Goal: Task Accomplishment & Management: Manage account settings

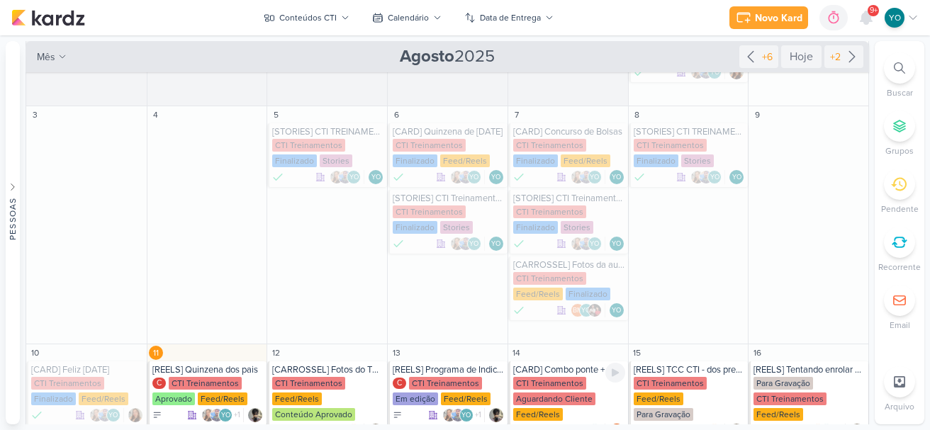
scroll to position [213, 0]
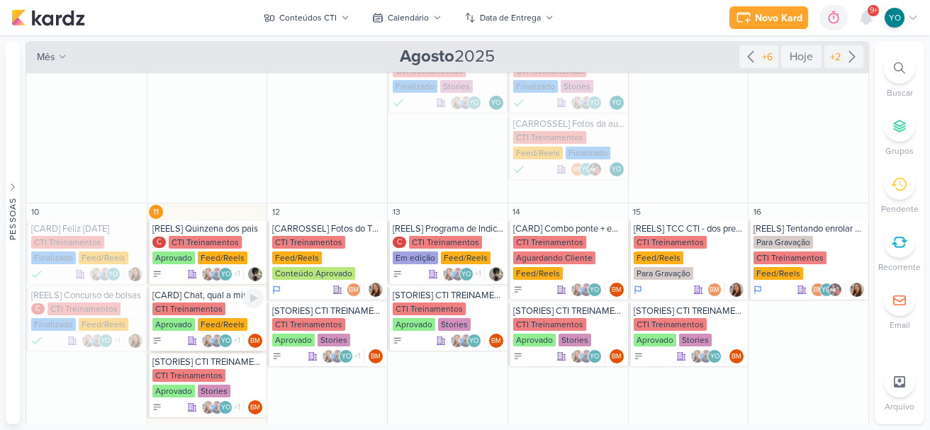
click at [196, 308] on div "CTI Treinamentos" at bounding box center [188, 309] width 73 height 13
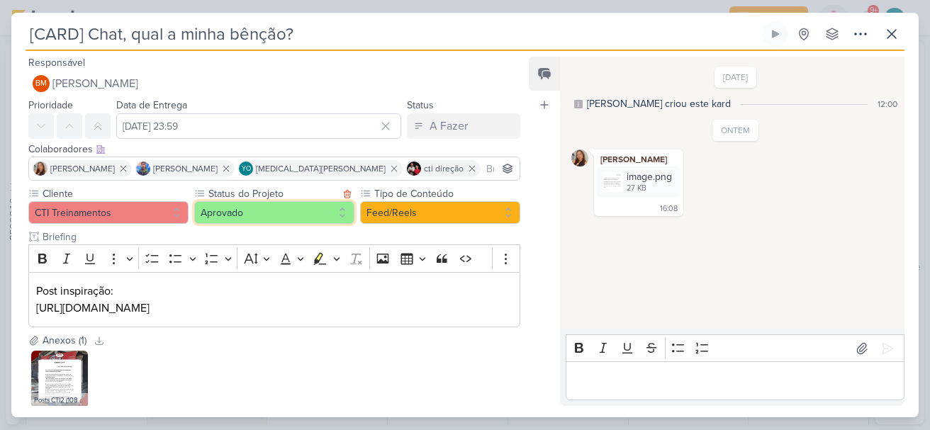
click at [280, 210] on button "Aprovado" at bounding box center [274, 212] width 160 height 23
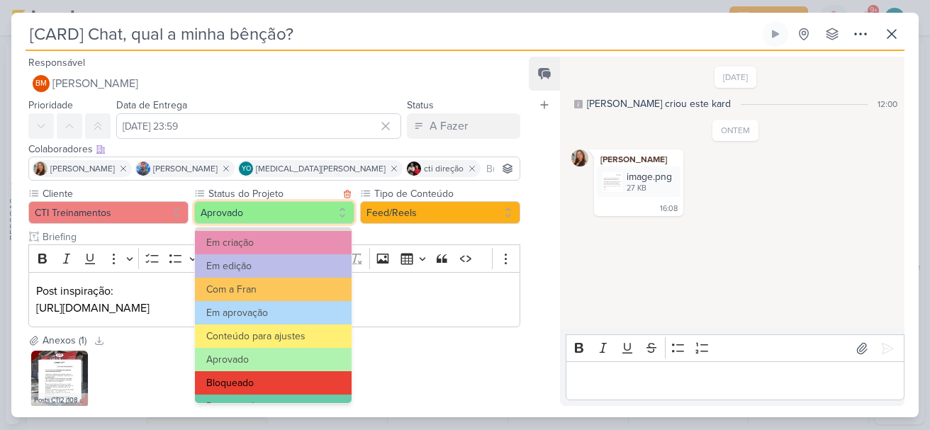
scroll to position [160, 0]
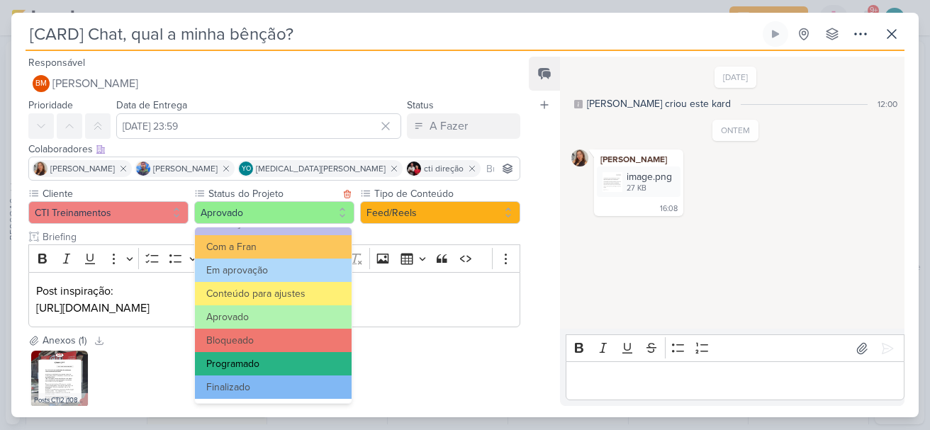
click at [297, 364] on button "Programado" at bounding box center [273, 363] width 157 height 23
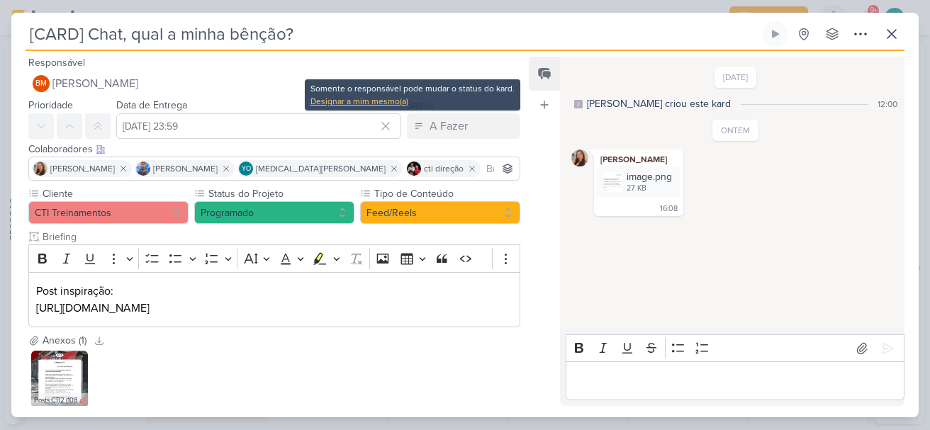
click at [383, 102] on div "Designar a mim mesmo(a)" at bounding box center [412, 101] width 204 height 13
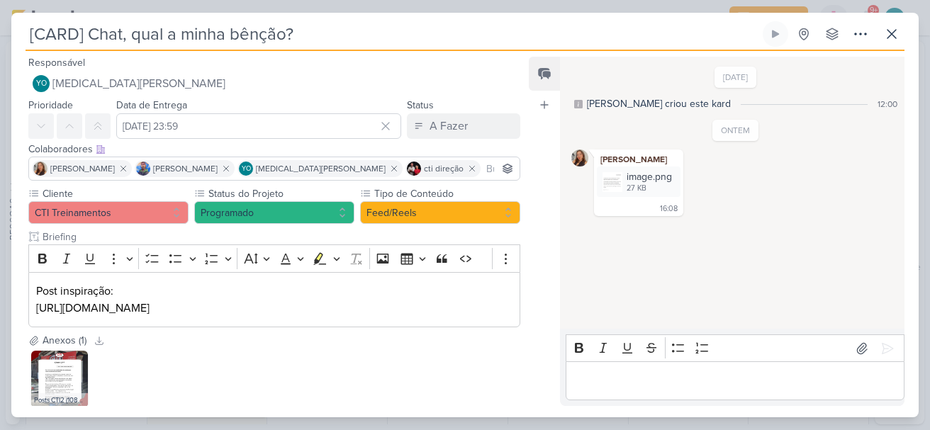
click at [370, 99] on div "Data de Entrega [DATE] 23:59 [DATE] Dom Seg Ter Qua Qui Sex Sáb 00 01 02 03 04 …" at bounding box center [258, 117] width 285 height 43
click at [436, 120] on div "A Fazer" at bounding box center [448, 126] width 38 height 17
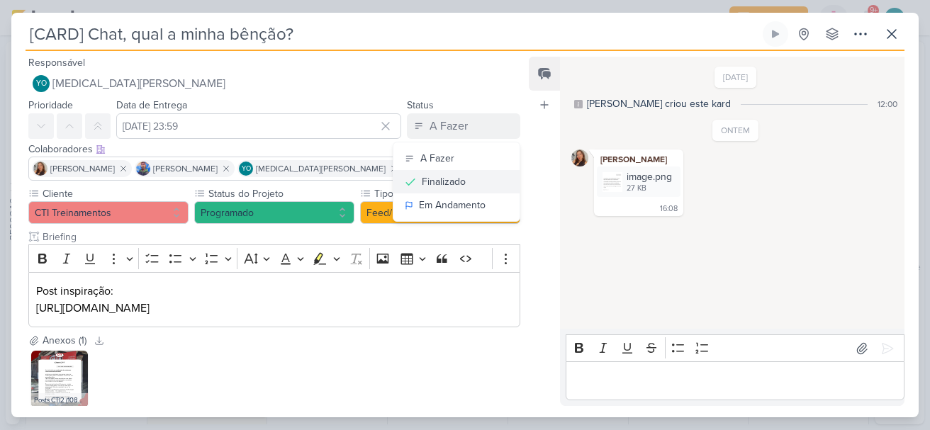
click at [437, 181] on div "Finalizado" at bounding box center [444, 181] width 44 height 15
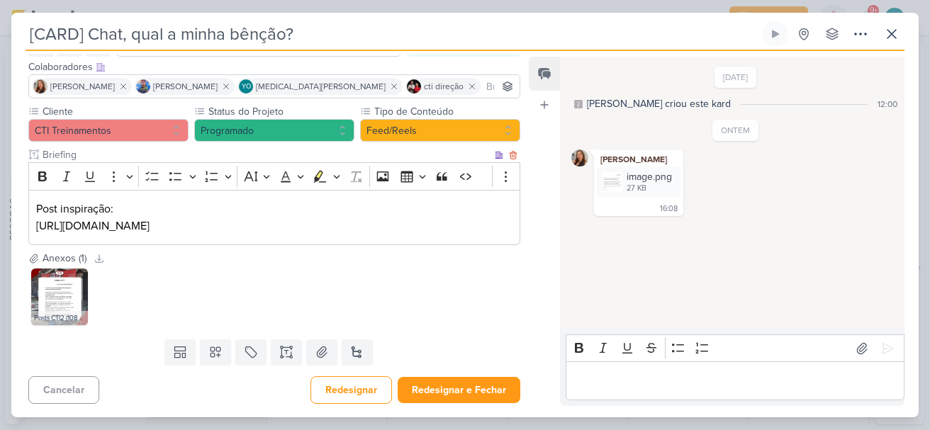
scroll to position [83, 0]
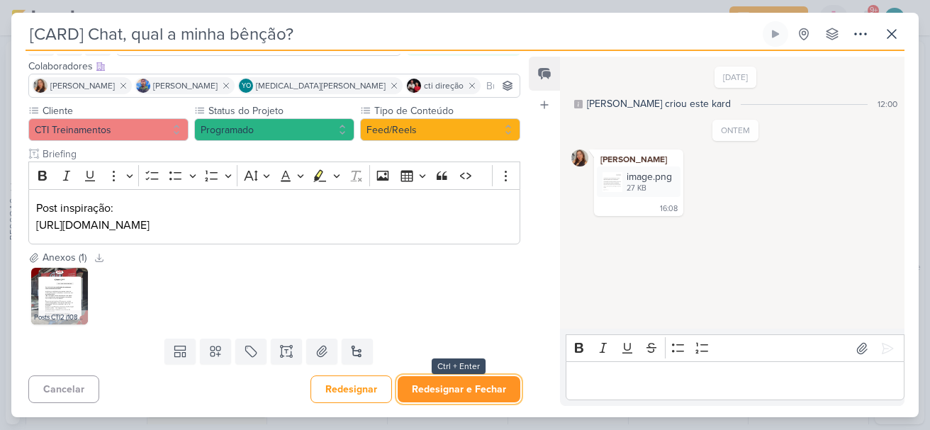
click at [482, 391] on button "Redesignar e Fechar" at bounding box center [459, 389] width 123 height 26
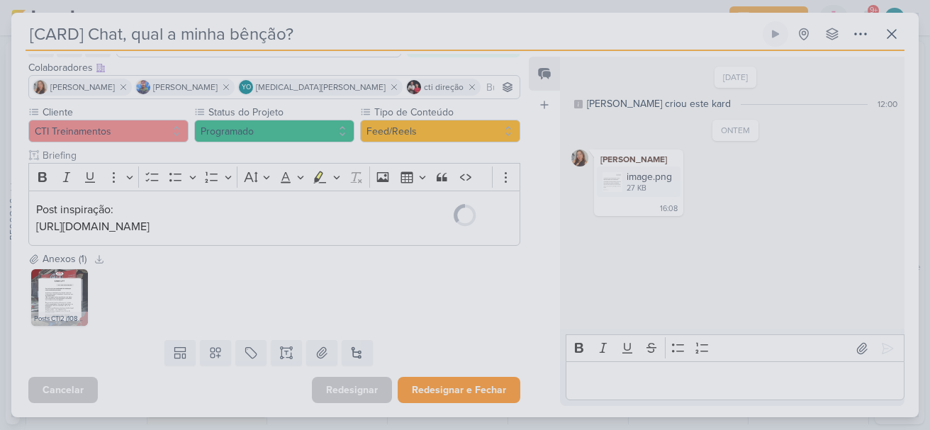
scroll to position [82, 0]
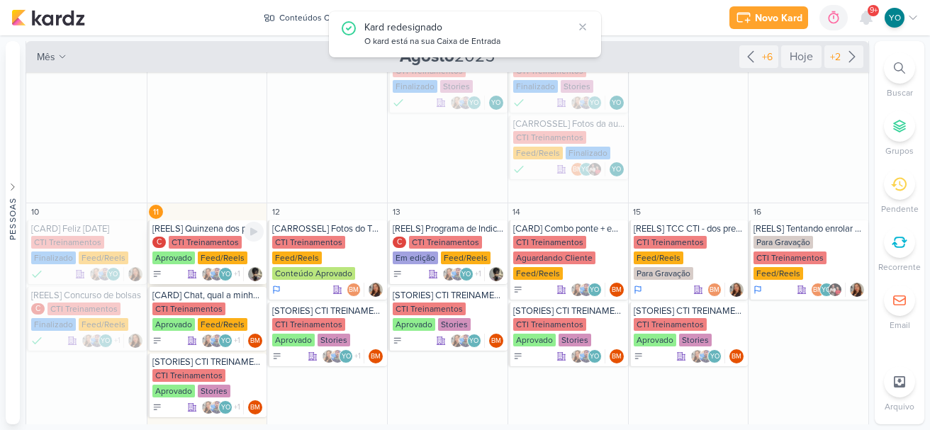
click at [215, 253] on div "Feed/Reels" at bounding box center [223, 258] width 50 height 13
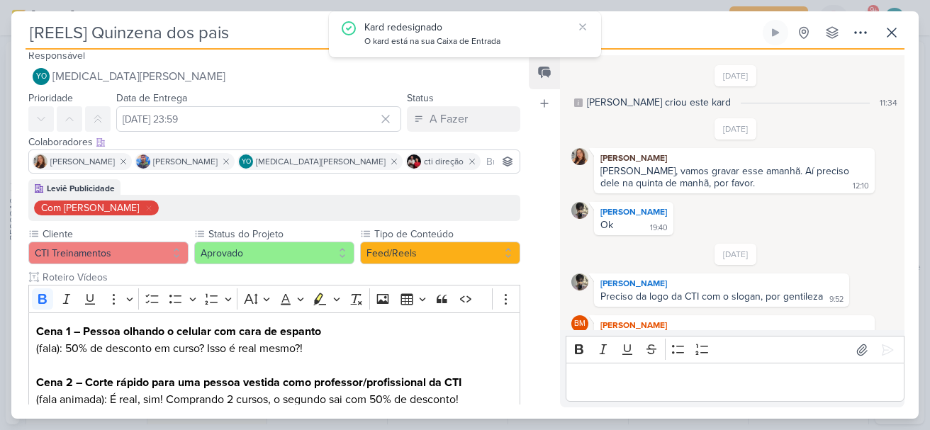
scroll to position [192, 0]
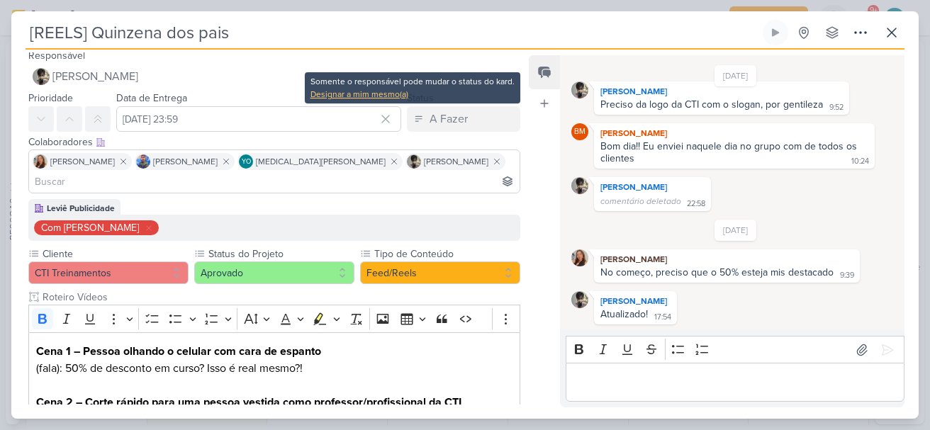
click at [399, 96] on div "Designar a mim mesmo(a)" at bounding box center [412, 94] width 204 height 13
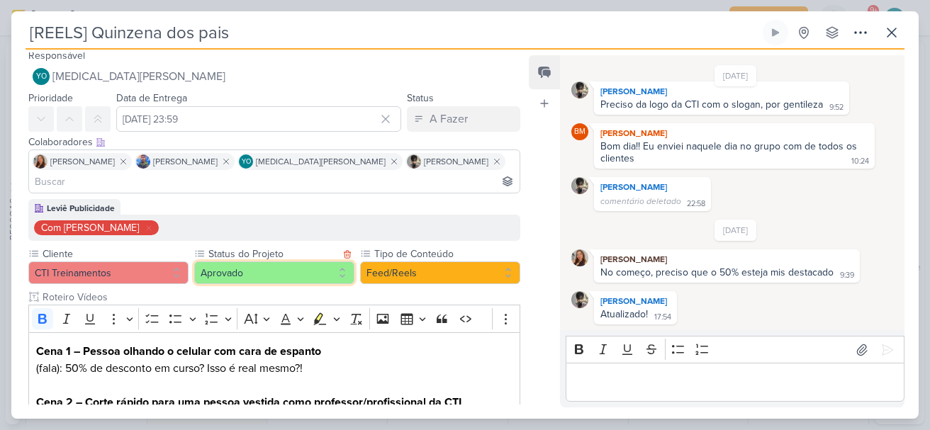
click at [283, 262] on button "Aprovado" at bounding box center [274, 273] width 160 height 23
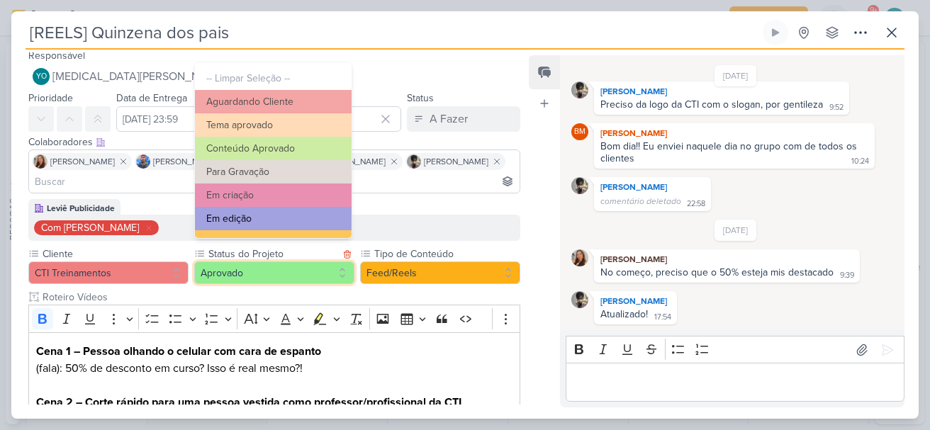
scroll to position [160, 0]
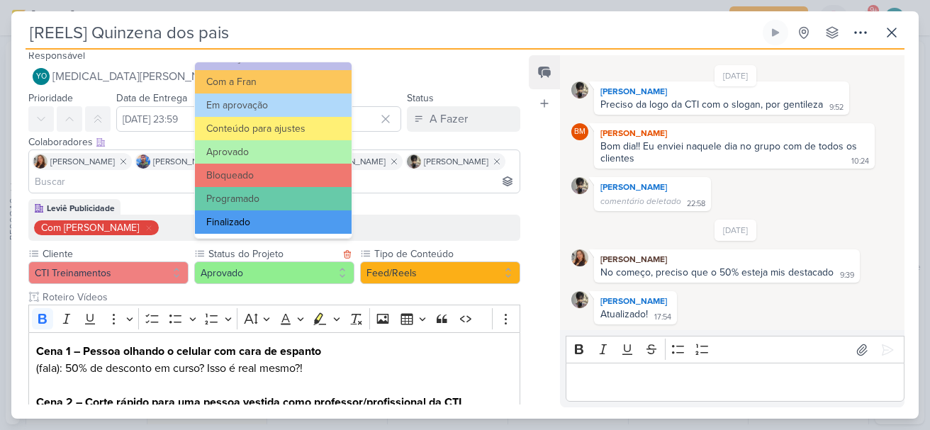
click at [298, 218] on button "Finalizado" at bounding box center [273, 221] width 157 height 23
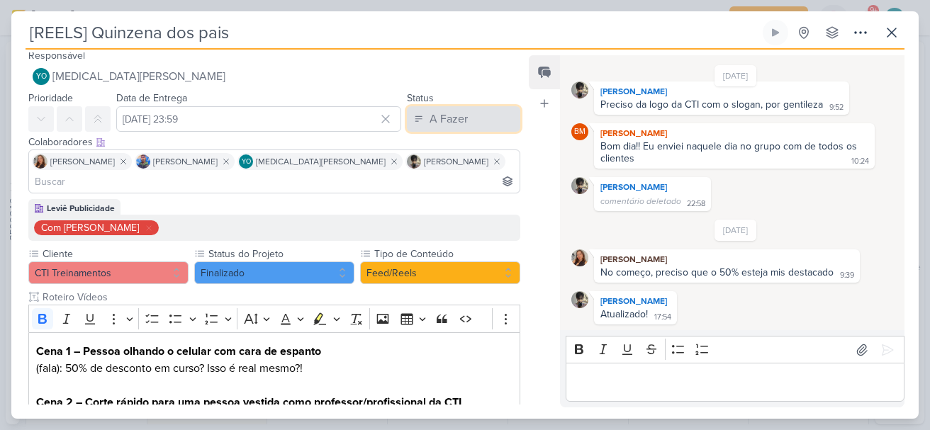
click at [442, 118] on div "A Fazer" at bounding box center [448, 119] width 38 height 17
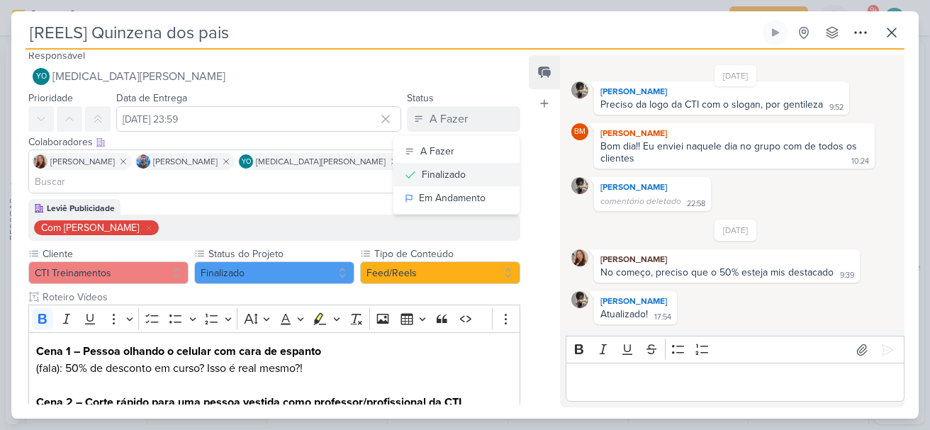
click at [447, 171] on div "Finalizado" at bounding box center [444, 174] width 44 height 15
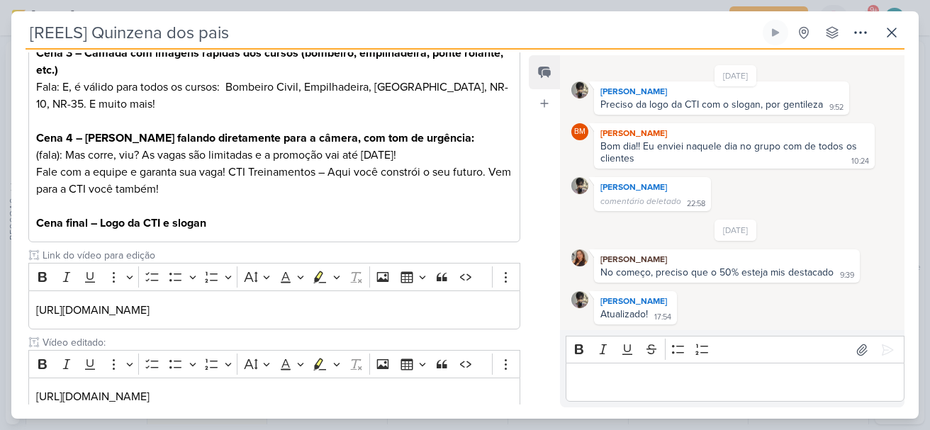
scroll to position [493, 0]
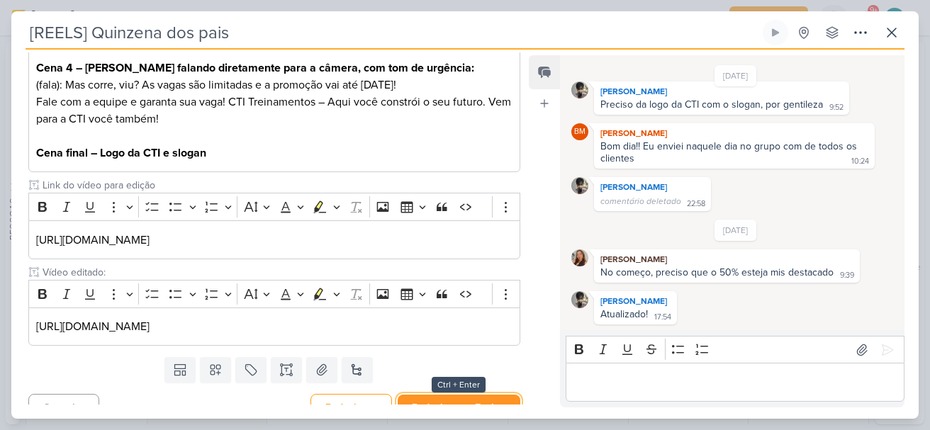
click at [473, 395] on button "Redesignar e Fechar" at bounding box center [459, 408] width 123 height 26
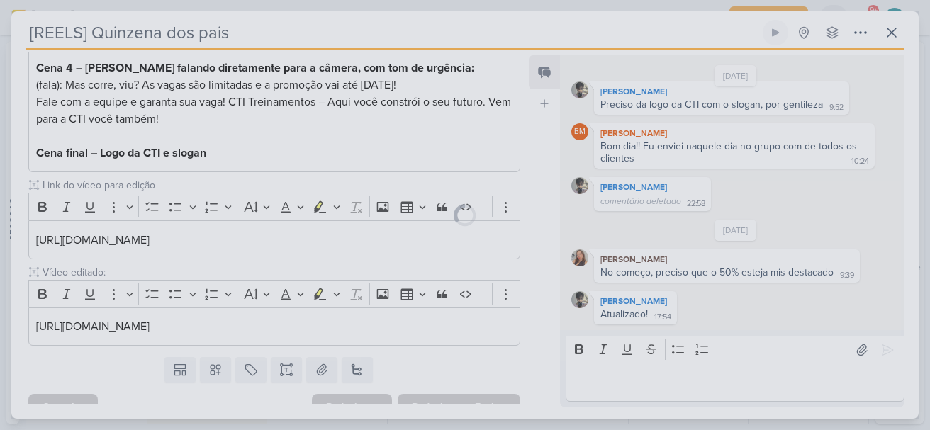
scroll to position [492, 0]
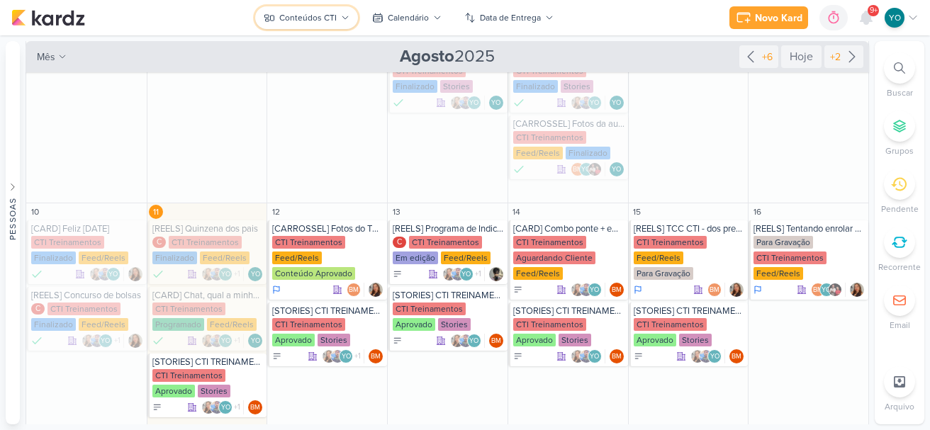
click at [324, 19] on div "Conteúdos CTI" at bounding box center [307, 17] width 57 height 13
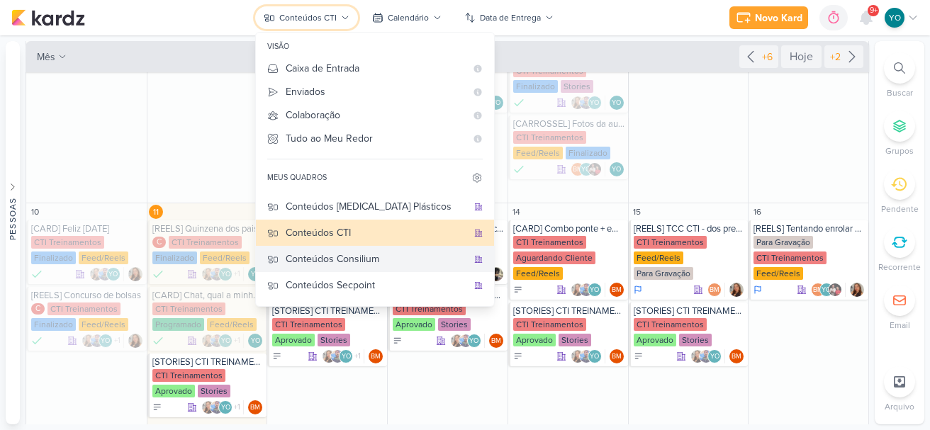
scroll to position [71, 0]
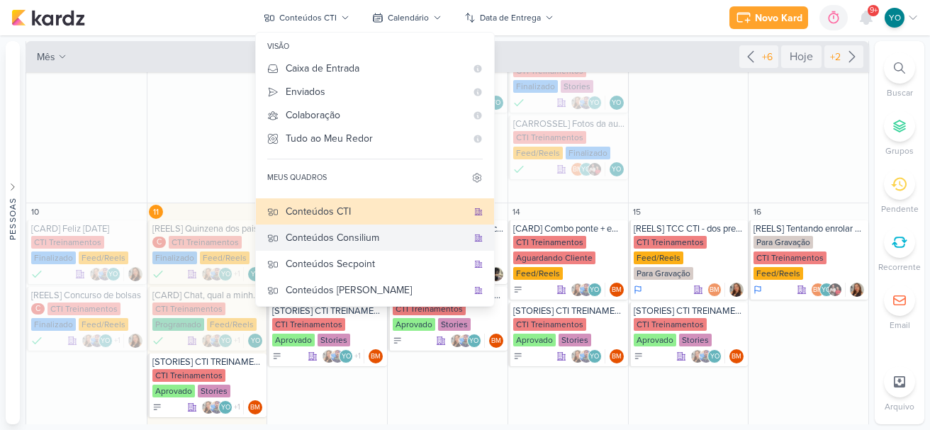
click at [393, 230] on div "Conteúdos Consilium" at bounding box center [376, 237] width 181 height 15
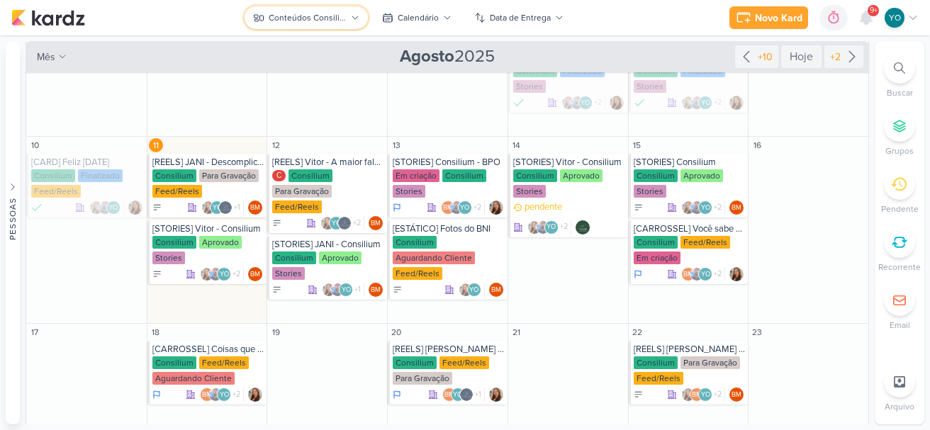
click at [349, 21] on button "Conteúdos Consilium" at bounding box center [306, 17] width 123 height 23
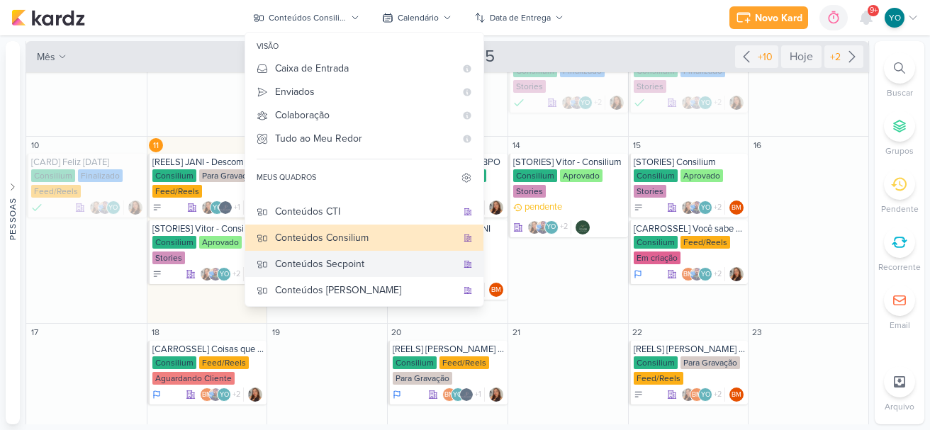
click at [378, 261] on div "Conteúdos Secpoint" at bounding box center [365, 264] width 181 height 15
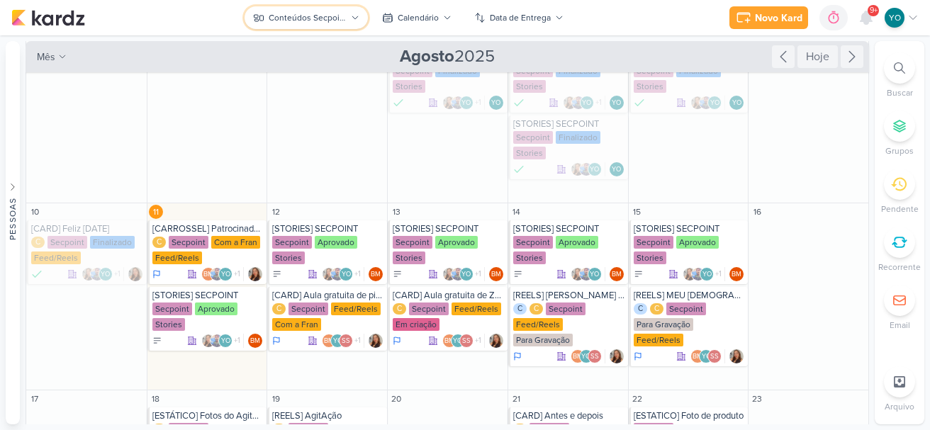
click at [344, 17] on div "Conteúdos Secpoint" at bounding box center [308, 17] width 78 height 13
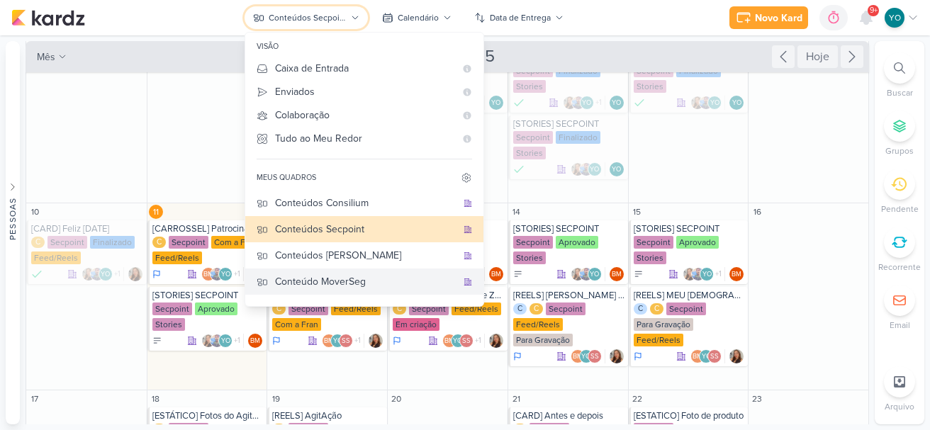
scroll to position [125, 0]
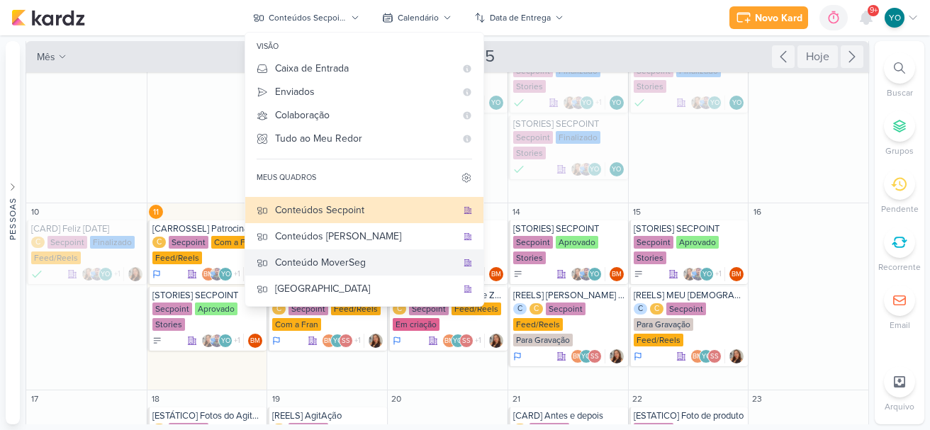
click at [371, 264] on div "Conteúdo MoverSeg" at bounding box center [365, 262] width 181 height 15
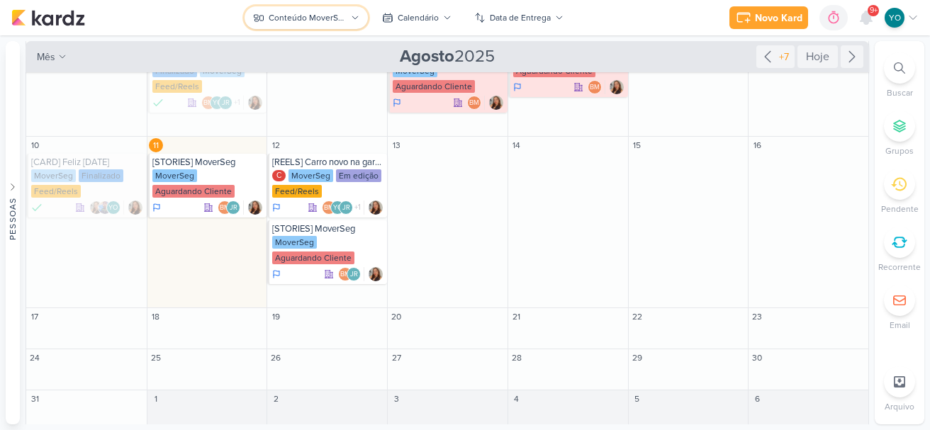
click at [347, 16] on button "Conteúdo MoverSeg" at bounding box center [306, 17] width 123 height 23
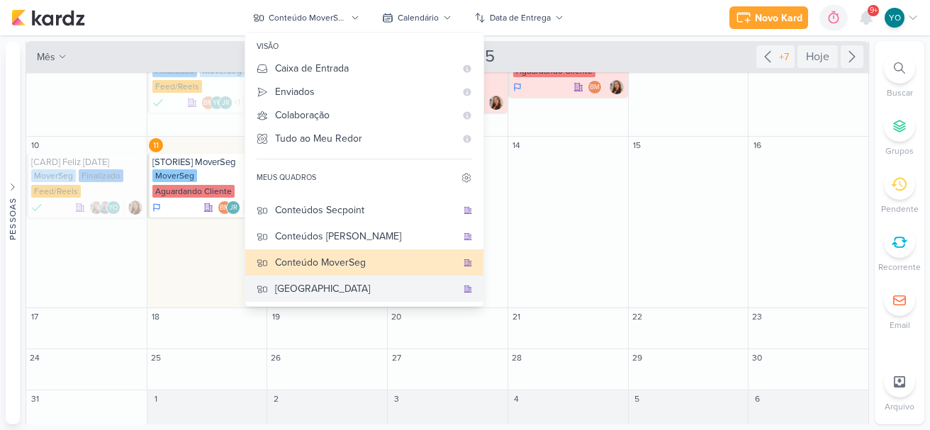
click at [376, 286] on div "[GEOGRAPHIC_DATA]" at bounding box center [365, 288] width 181 height 15
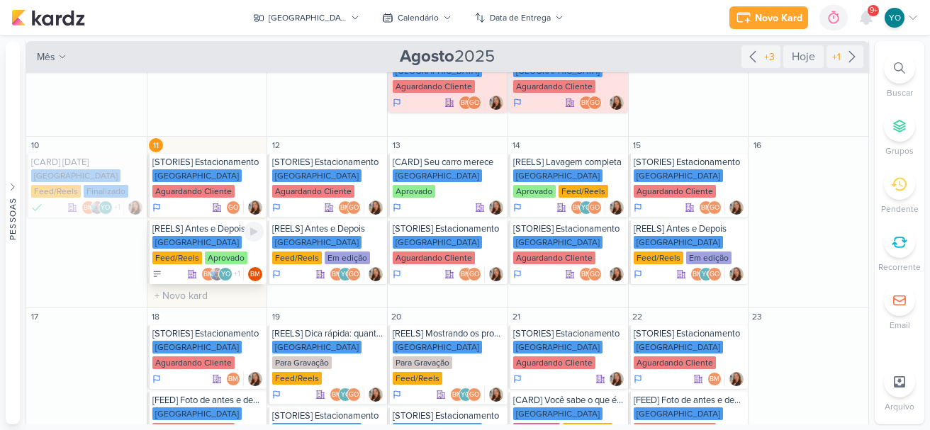
click at [205, 254] on div "[GEOGRAPHIC_DATA] Feed/Reels Aprovado" at bounding box center [208, 251] width 112 height 30
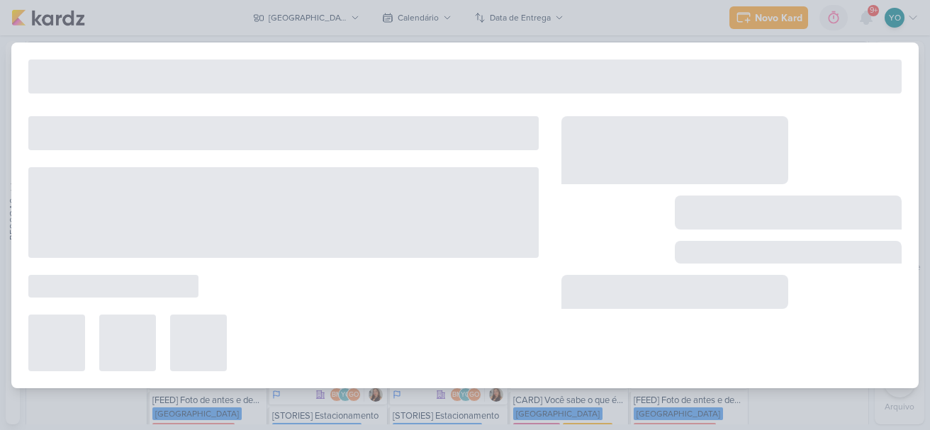
type input "[REELS] Antes e Depois"
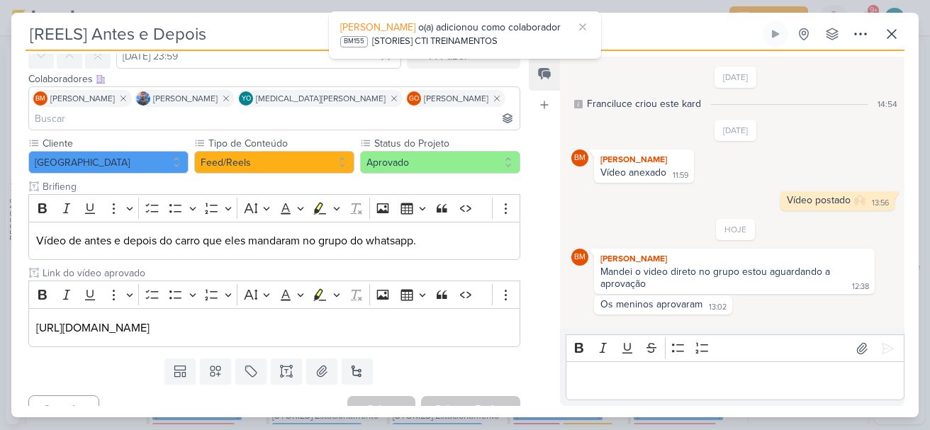
scroll to position [0, 0]
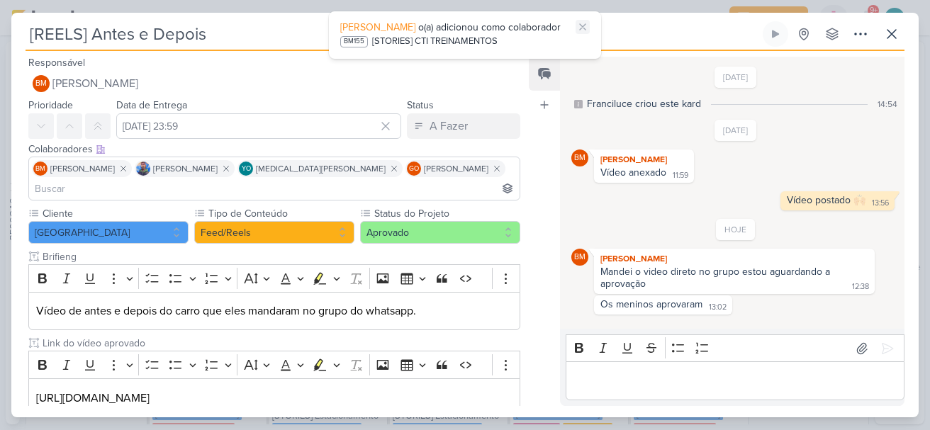
click at [586, 27] on icon at bounding box center [582, 26] width 11 height 11
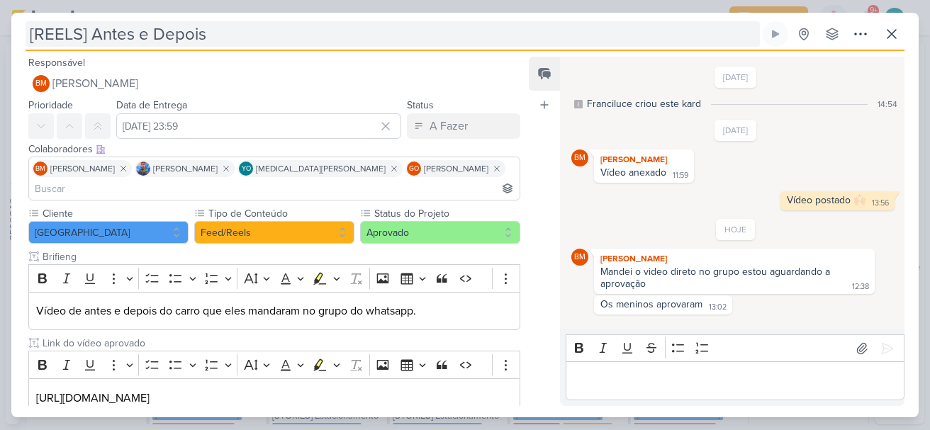
click at [632, 26] on input "[REELS] Antes e Depois" at bounding box center [393, 34] width 734 height 26
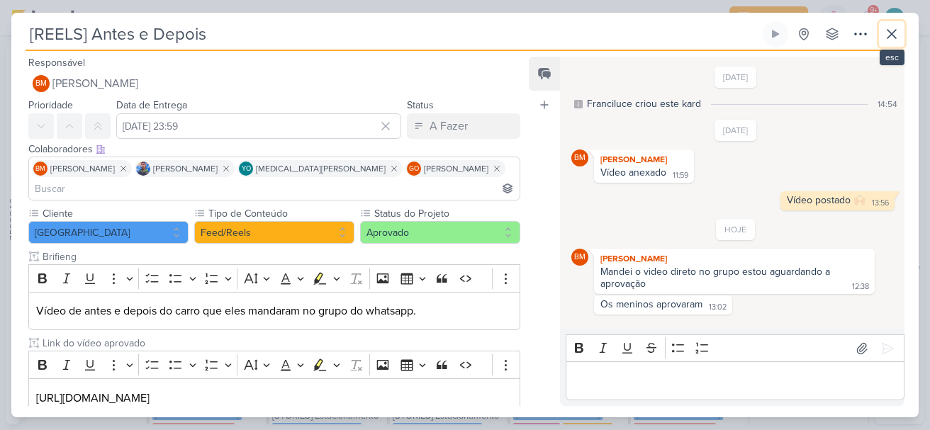
drag, startPoint x: 892, startPoint y: 30, endPoint x: 231, endPoint y: 37, distance: 661.3
click at [892, 30] on icon at bounding box center [891, 34] width 17 height 17
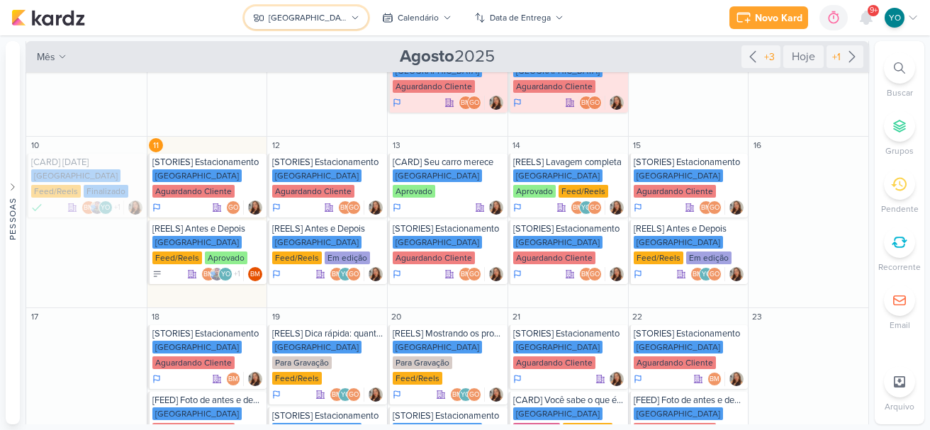
click at [316, 18] on div "[GEOGRAPHIC_DATA]" at bounding box center [308, 17] width 78 height 13
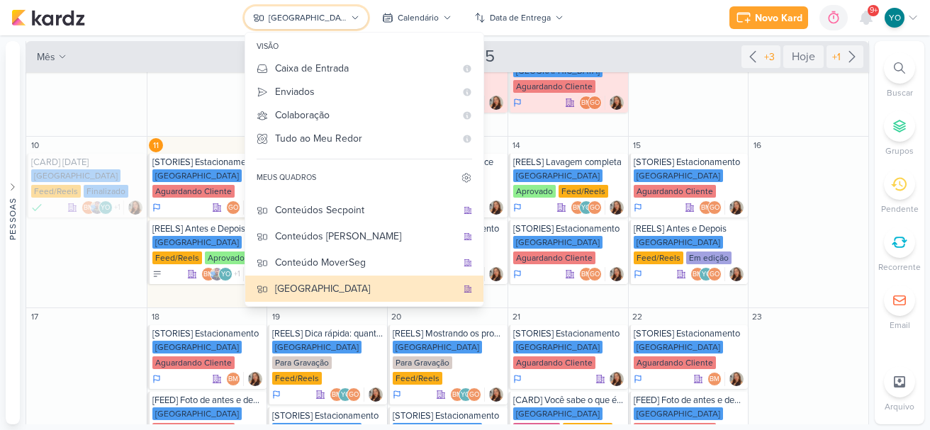
click at [356, 18] on icon at bounding box center [355, 17] width 9 height 9
